Goal: Navigation & Orientation: Understand site structure

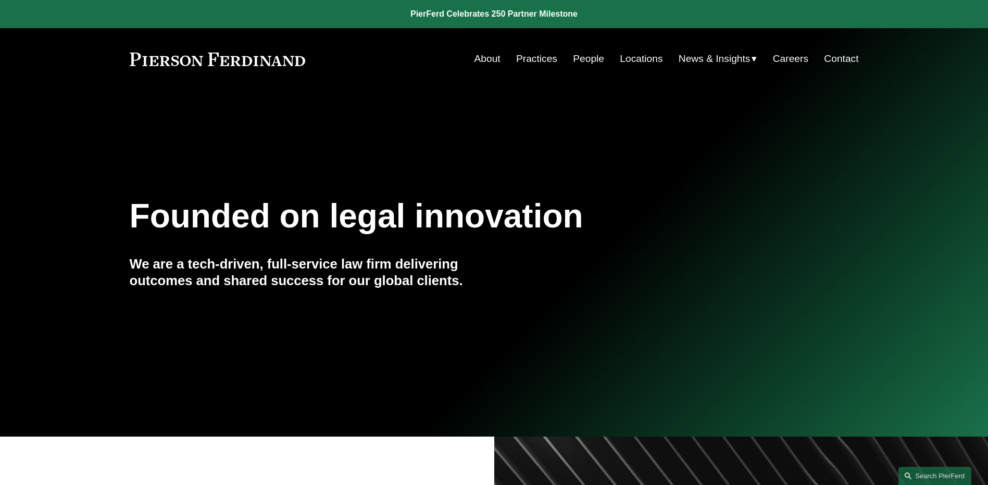
click at [600, 62] on nav "About Practices People Locations News & Insights News Insights Blogs Careers Co…" at bounding box center [666, 59] width 384 height 20
click at [579, 54] on link "People" at bounding box center [588, 59] width 31 height 20
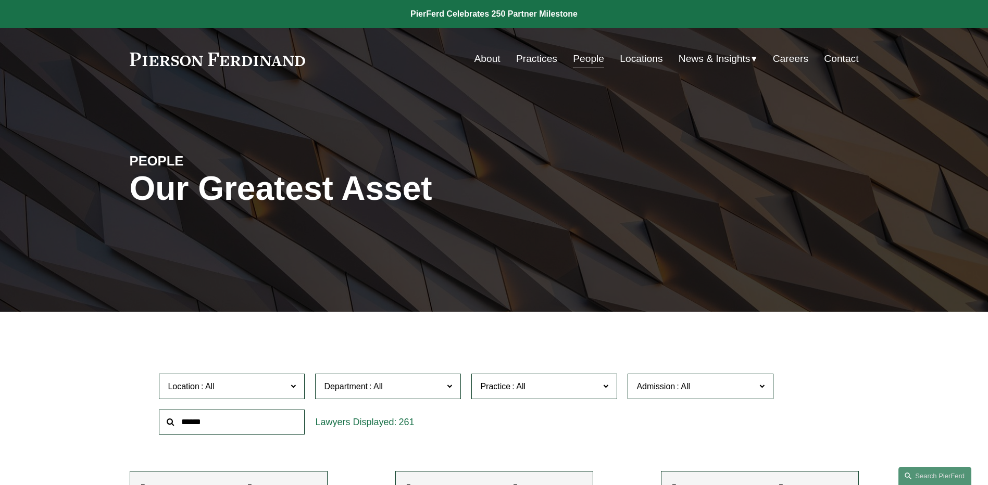
click at [0, 0] on span "News" at bounding box center [0, 0] width 0 height 0
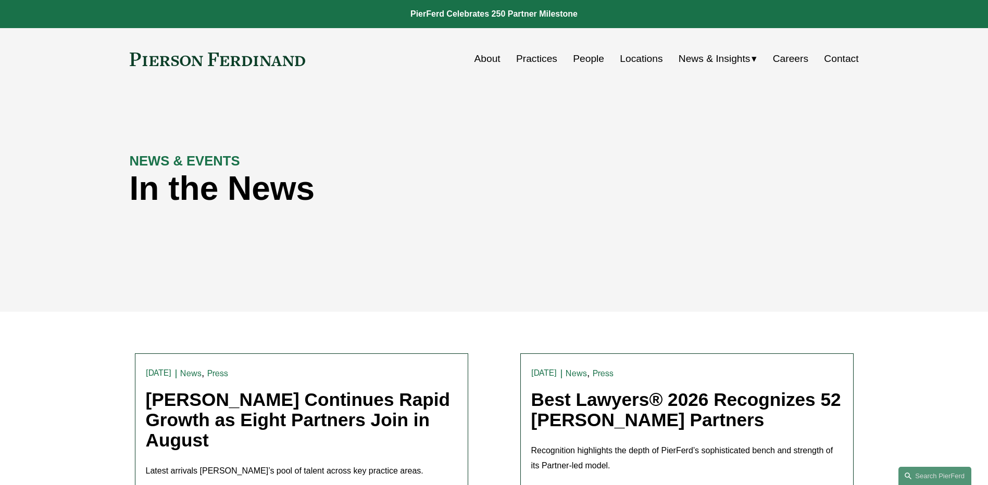
click at [0, 0] on span "Insights" at bounding box center [0, 0] width 0 height 0
